Goal: Task Accomplishment & Management: Manage account settings

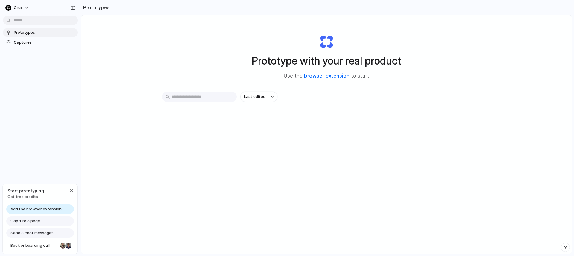
click at [329, 76] on link "browser extension" at bounding box center [326, 76] width 45 height 6
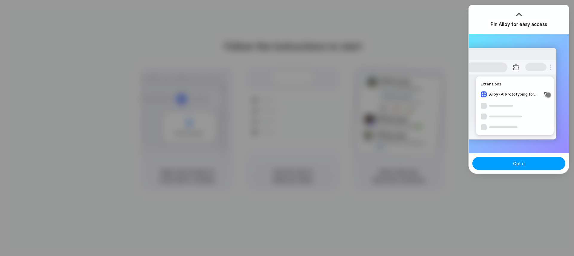
click at [497, 168] on button "Got it" at bounding box center [518, 163] width 93 height 13
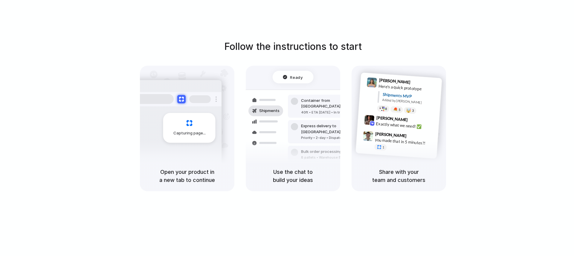
click at [566, 20] on div "Follow the instructions to start Capturing page Open your product in a new tab …" at bounding box center [293, 134] width 586 height 268
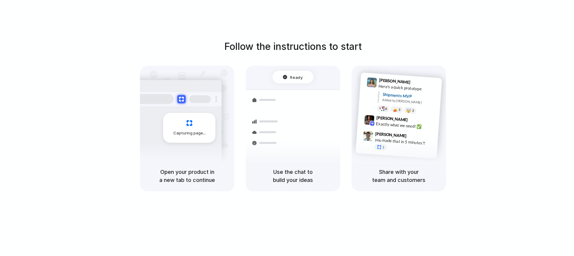
click at [554, 69] on div "Follow the instructions to start Capturing page Open your product in a new tab …" at bounding box center [293, 115] width 574 height 152
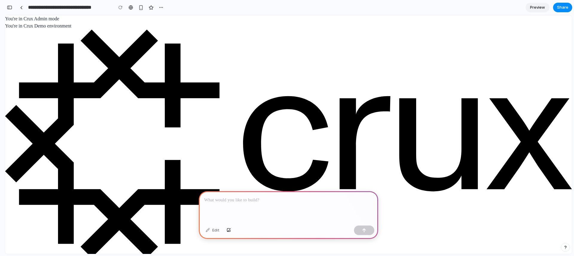
click at [266, 200] on p at bounding box center [288, 200] width 169 height 7
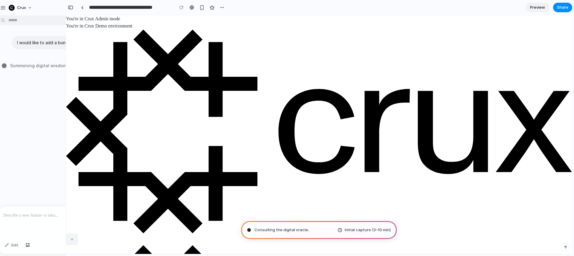
type input "**********"
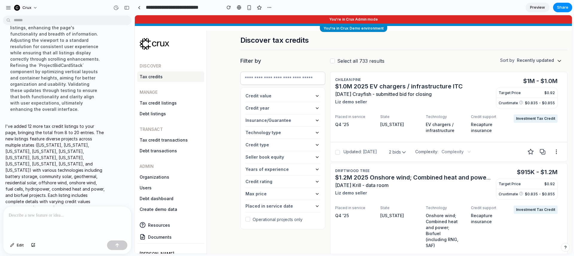
scroll to position [63, 0]
click at [449, 39] on h2 "Discover tax credits" at bounding box center [403, 41] width 327 height 10
click at [140, 7] on link at bounding box center [138, 7] width 9 height 9
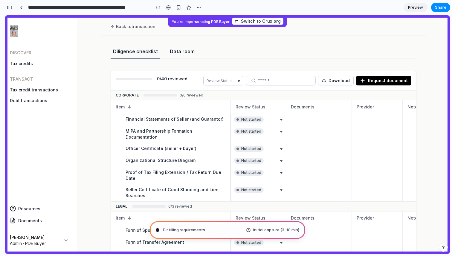
scroll to position [4305, 0]
type input "**********"
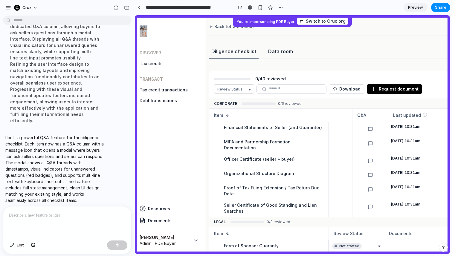
scroll to position [0, 220]
click at [368, 128] on icon at bounding box center [370, 129] width 4 height 4
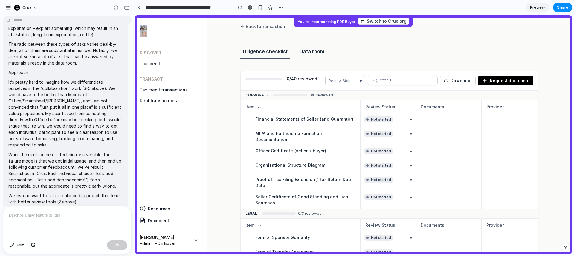
scroll to position [0, 0]
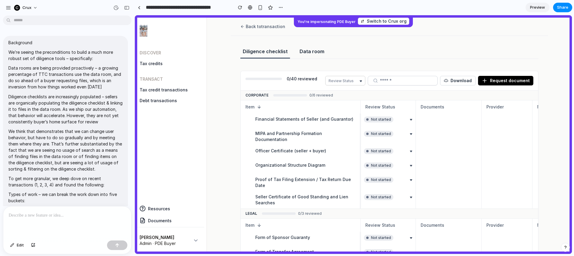
click at [80, 157] on p "We think that demonstrates that we can change user behavior, but have to do so …" at bounding box center [65, 150] width 114 height 44
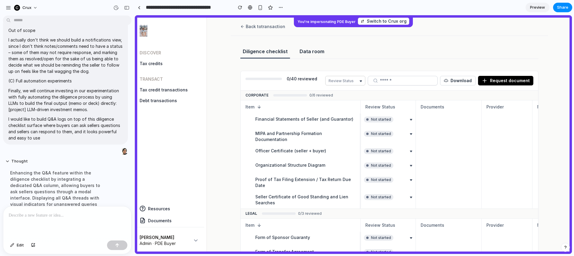
scroll to position [1835, 0]
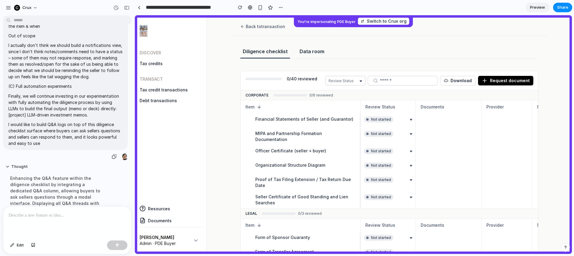
click at [42, 125] on p "I would like to build Q&A logs on top of this diligence checklist surface where…" at bounding box center [65, 133] width 114 height 25
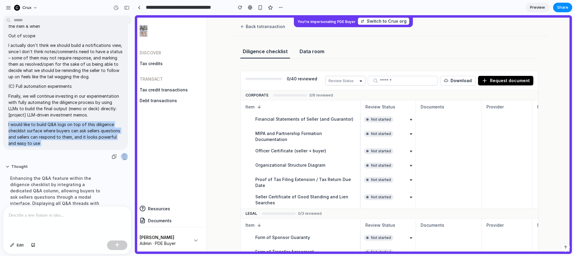
click at [42, 125] on p "I would like to build Q&A logs on top of this diligence checklist surface where…" at bounding box center [65, 133] width 114 height 25
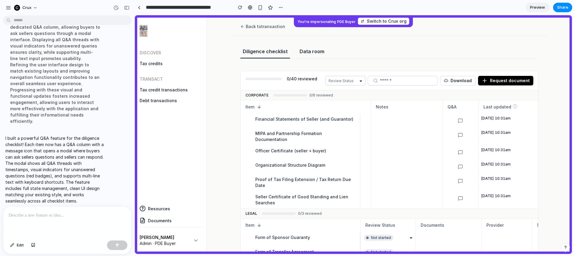
scroll to position [0, 166]
click at [458, 123] on icon at bounding box center [460, 121] width 4 height 4
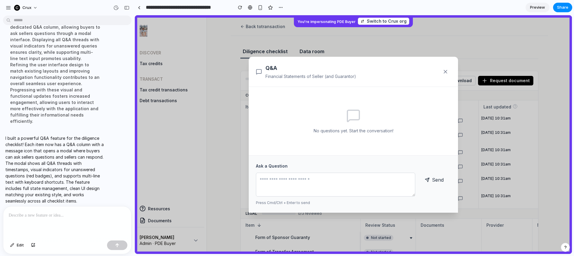
click at [329, 191] on textarea at bounding box center [335, 185] width 159 height 24
type textarea "**"
click at [431, 182] on button "Send" at bounding box center [433, 180] width 33 height 14
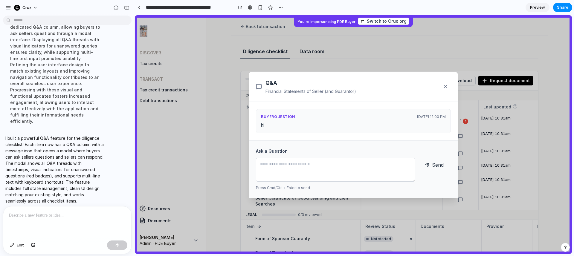
click at [363, 158] on textarea at bounding box center [335, 170] width 159 height 24
click at [449, 88] on button at bounding box center [445, 86] width 11 height 11
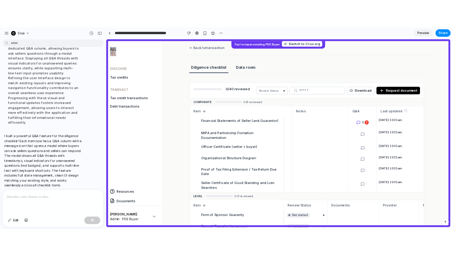
scroll to position [0, 0]
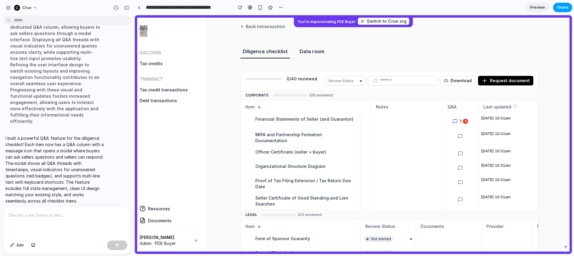
click at [557, 9] on span "Share" at bounding box center [562, 7] width 11 height 6
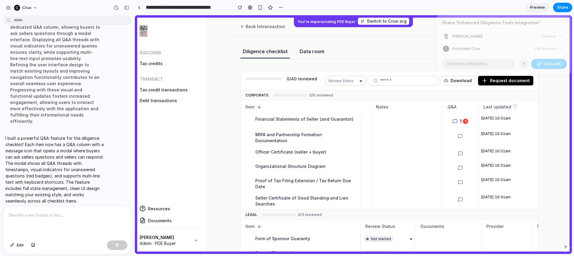
click at [541, 62] on button "Copy link" at bounding box center [549, 64] width 36 height 10
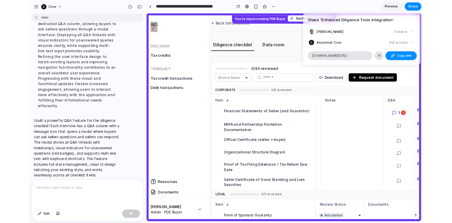
scroll to position [0, 166]
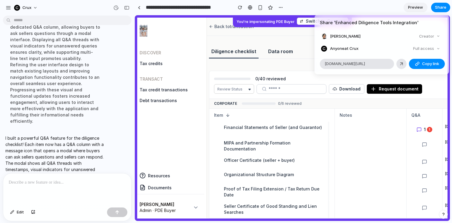
click at [176, 38] on div "Share ' Enhanced Diligence Tools Integration ' Tanay Mehta Creator Anyone at Cr…" at bounding box center [226, 111] width 452 height 223
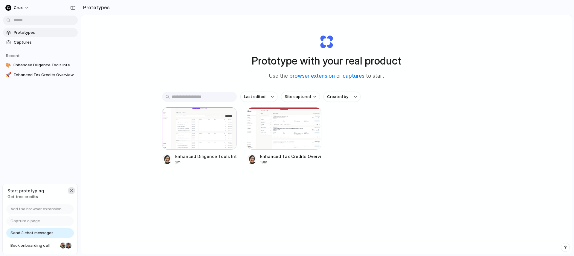
click at [71, 192] on div "button" at bounding box center [71, 190] width 5 height 5
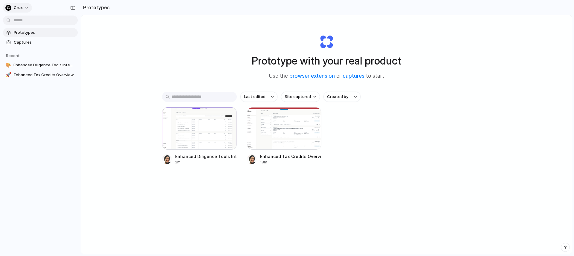
click at [13, 7] on div "Crux" at bounding box center [13, 8] width 17 height 6
click at [23, 29] on span "Invite members" at bounding box center [28, 31] width 29 height 6
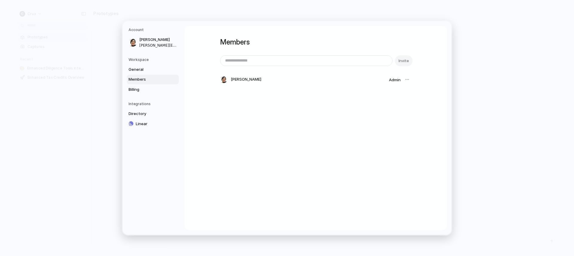
click at [270, 63] on input "email" at bounding box center [306, 61] width 172 height 10
type input "**********"
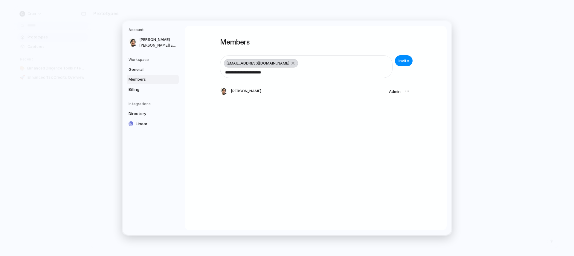
type input "**********"
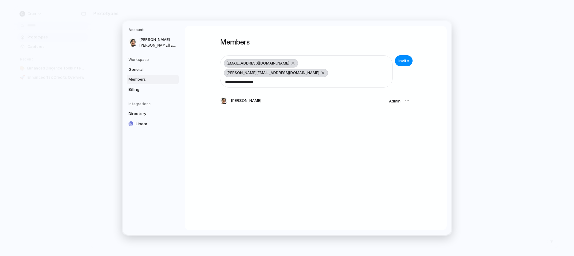
type input "**********"
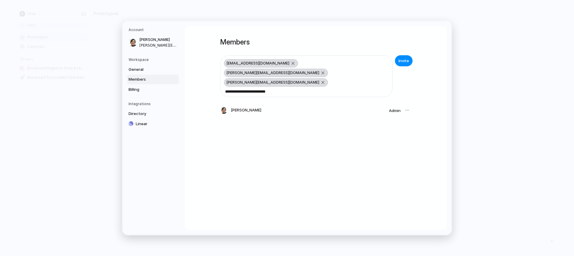
type input "**********"
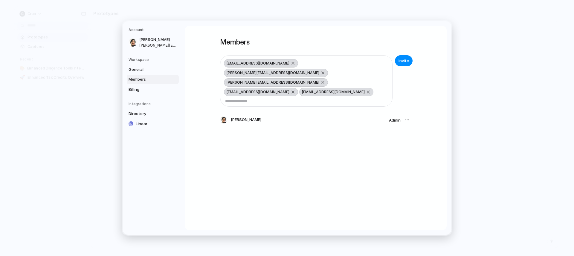
type input "*"
type input "**********"
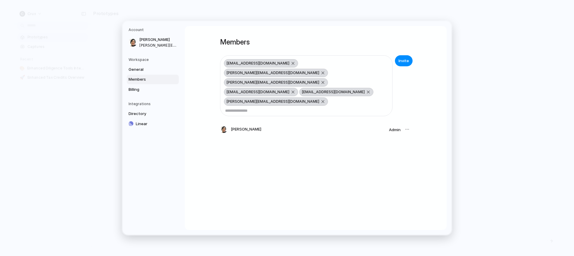
click at [398, 59] on span "Invite" at bounding box center [403, 61] width 10 height 6
